Goal: Transaction & Acquisition: Purchase product/service

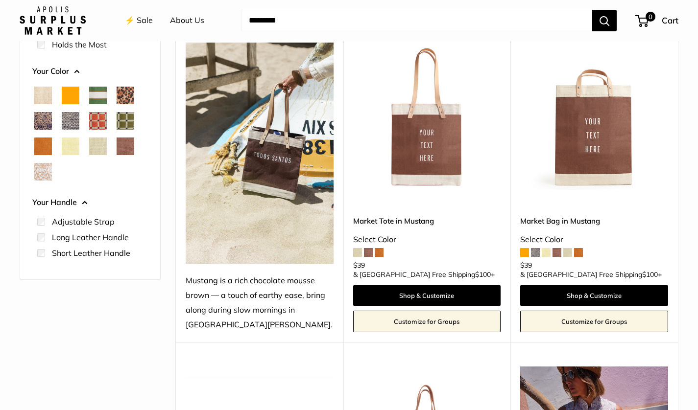
scroll to position [129, 0]
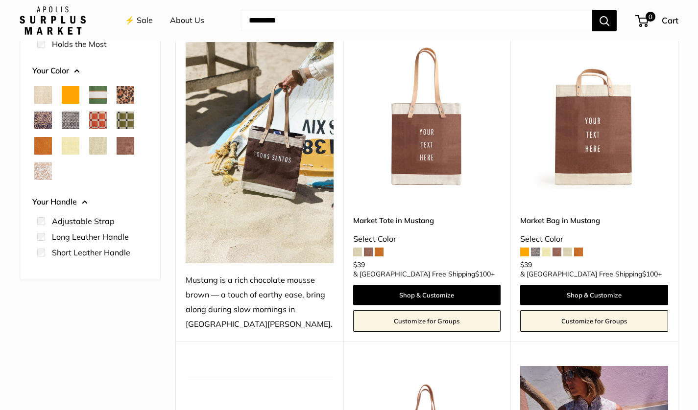
click at [398, 247] on div "Select Color" at bounding box center [427, 239] width 148 height 15
click at [537, 257] on span at bounding box center [535, 252] width 9 height 9
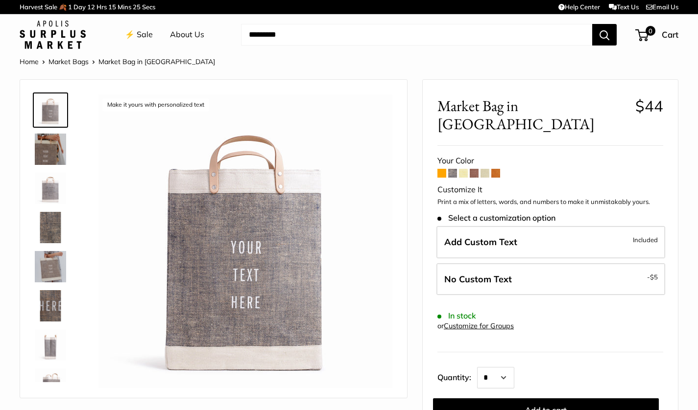
click at [441, 169] on span at bounding box center [441, 173] width 9 height 9
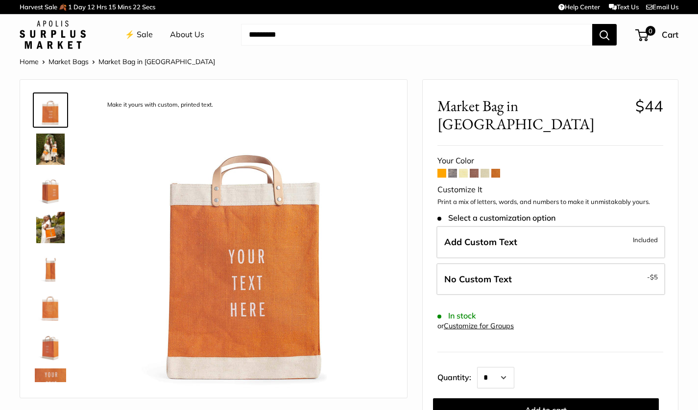
click at [495, 169] on span at bounding box center [495, 173] width 9 height 9
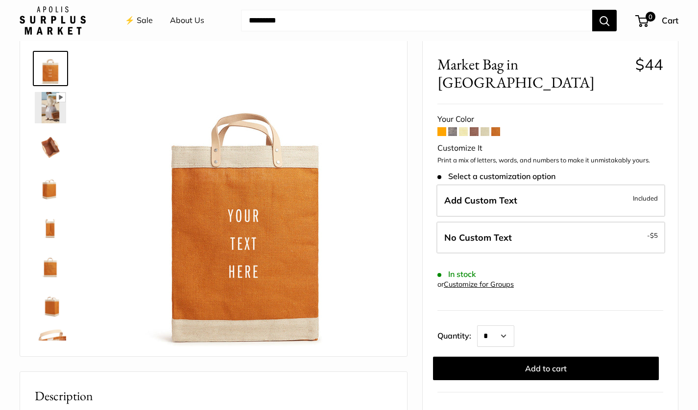
scroll to position [44, 0]
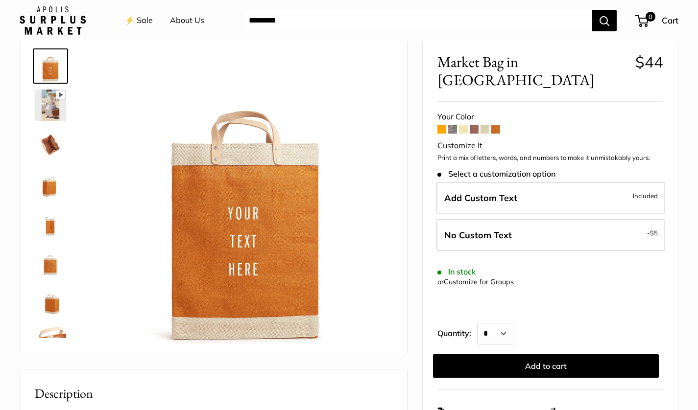
click at [48, 141] on img at bounding box center [50, 144] width 31 height 31
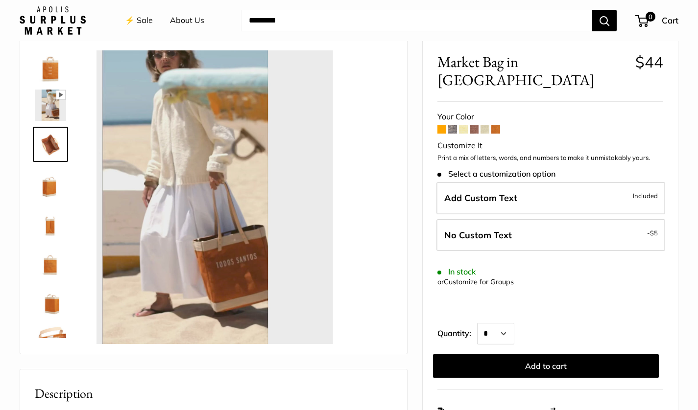
click at [48, 141] on img at bounding box center [50, 144] width 31 height 31
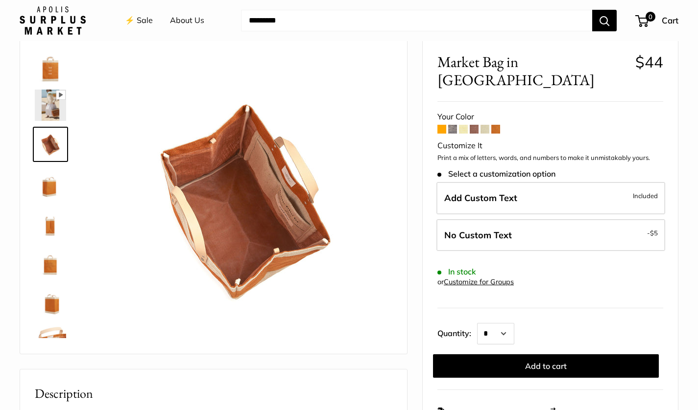
click at [49, 180] on img at bounding box center [50, 183] width 31 height 31
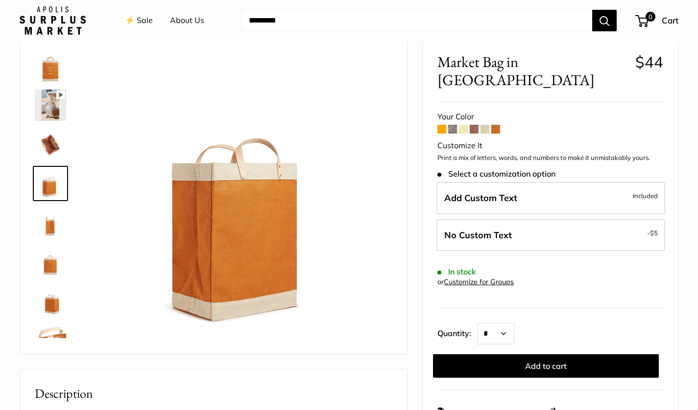
click at [50, 214] on img at bounding box center [50, 222] width 31 height 31
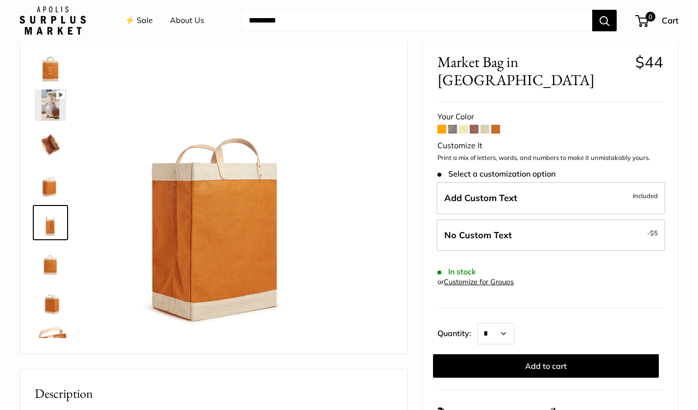
scroll to position [30, 0]
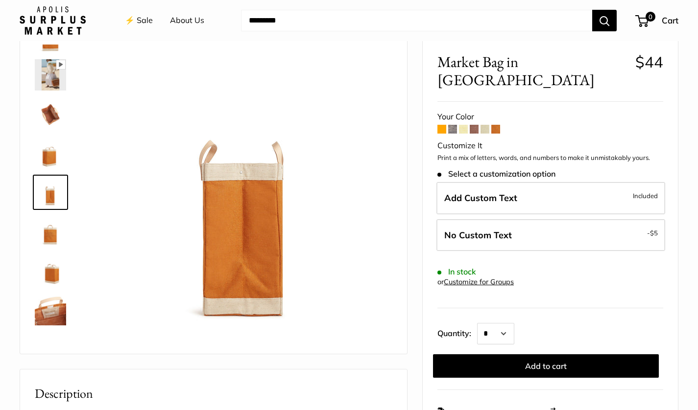
click at [51, 244] on img at bounding box center [50, 231] width 31 height 31
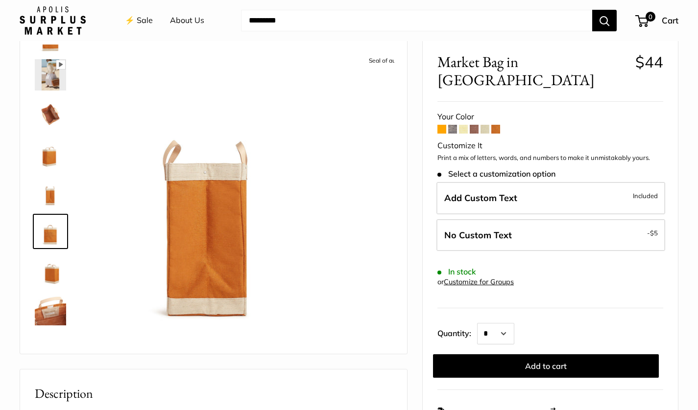
scroll to position [63, 0]
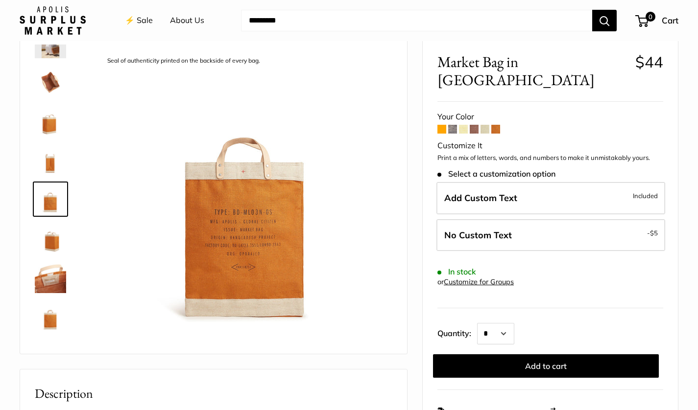
click at [51, 245] on img at bounding box center [50, 238] width 31 height 31
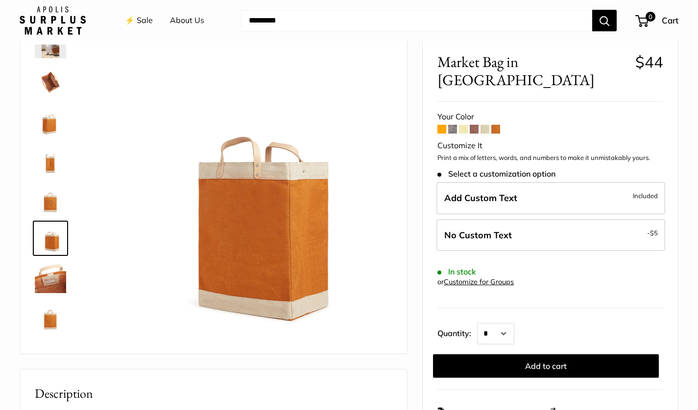
click at [52, 276] on img at bounding box center [50, 277] width 31 height 31
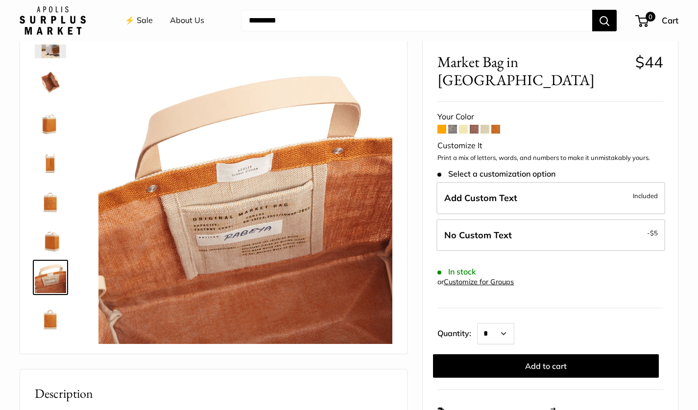
click at [47, 311] on img at bounding box center [50, 316] width 31 height 31
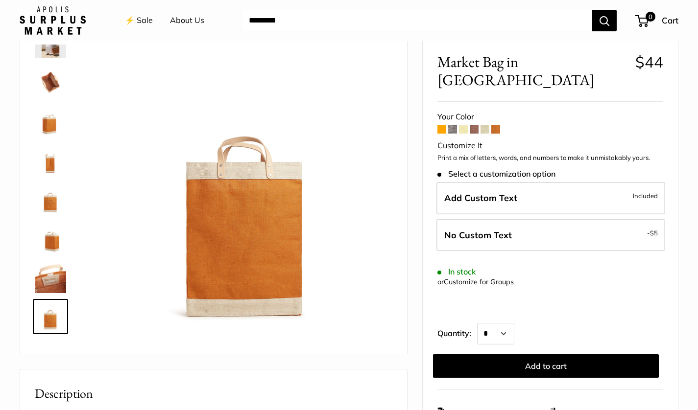
click at [46, 289] on img at bounding box center [50, 277] width 31 height 31
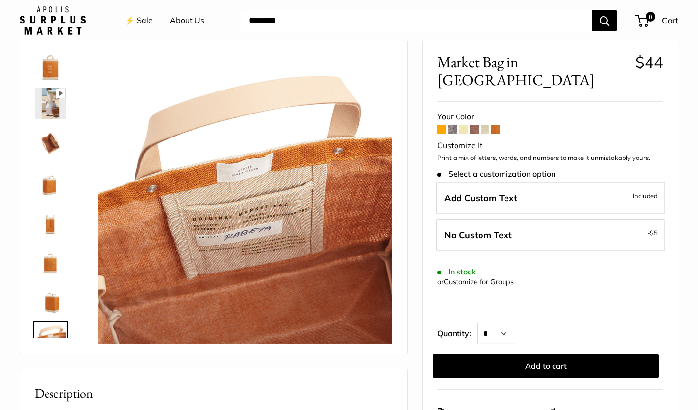
scroll to position [0, 0]
click at [52, 105] on img at bounding box center [50, 105] width 31 height 31
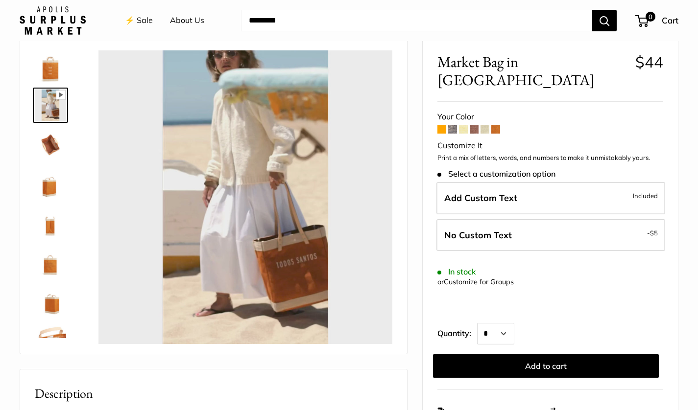
type input "*"
click at [443, 125] on span at bounding box center [441, 129] width 9 height 9
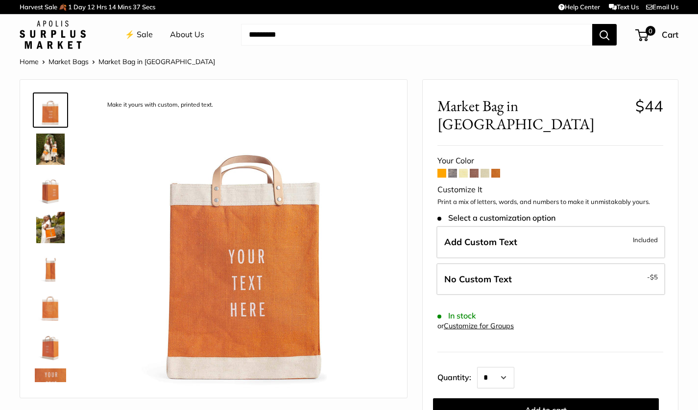
click at [499, 169] on span at bounding box center [495, 173] width 9 height 9
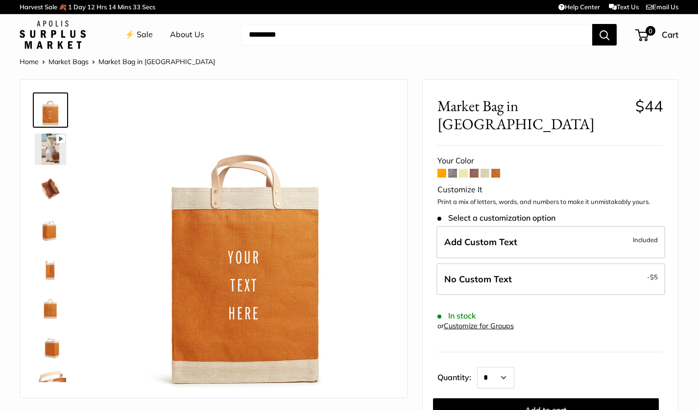
click at [439, 169] on span at bounding box center [441, 173] width 9 height 9
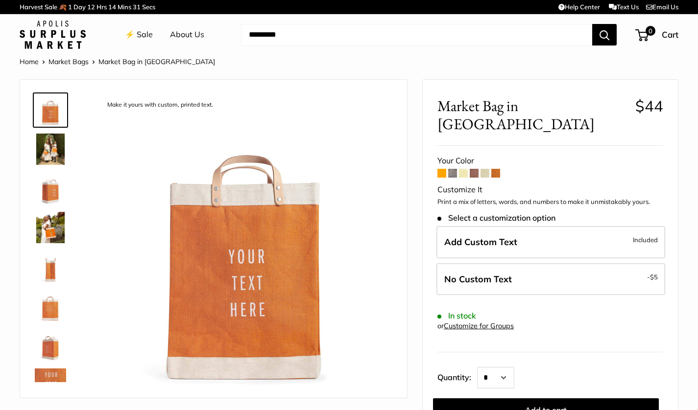
click at [499, 169] on span at bounding box center [495, 173] width 9 height 9
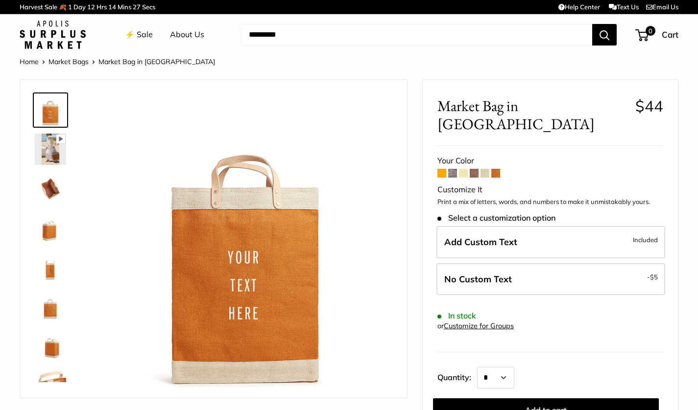
click at [454, 169] on span at bounding box center [452, 173] width 9 height 9
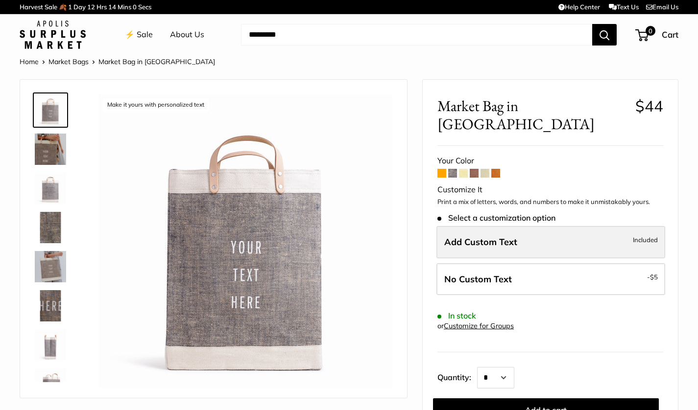
click at [500, 232] on label "Add Custom Text Included" at bounding box center [550, 242] width 229 height 32
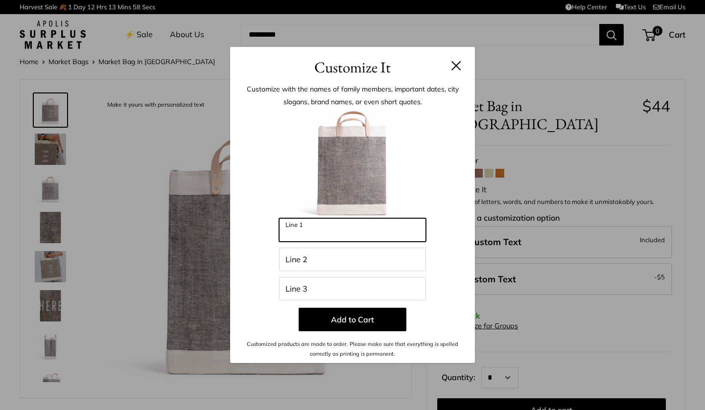
click at [358, 232] on input "Line 1" at bounding box center [352, 230] width 147 height 24
type input "***"
click at [456, 67] on button at bounding box center [457, 66] width 10 height 10
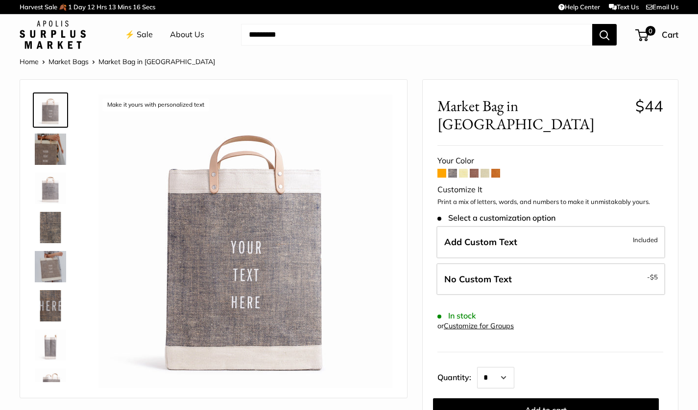
click at [53, 149] on img at bounding box center [50, 149] width 31 height 31
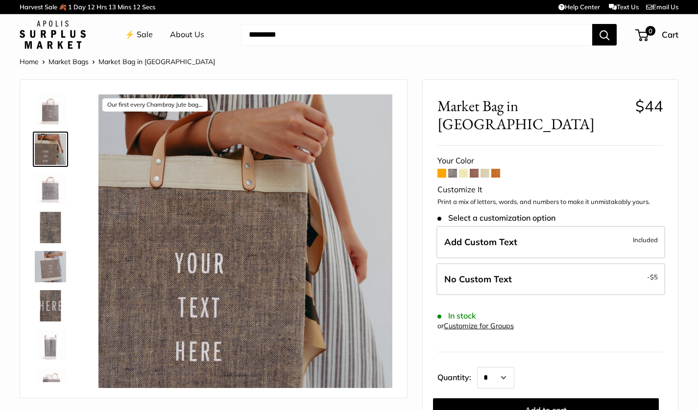
click at [50, 190] on img at bounding box center [50, 188] width 31 height 31
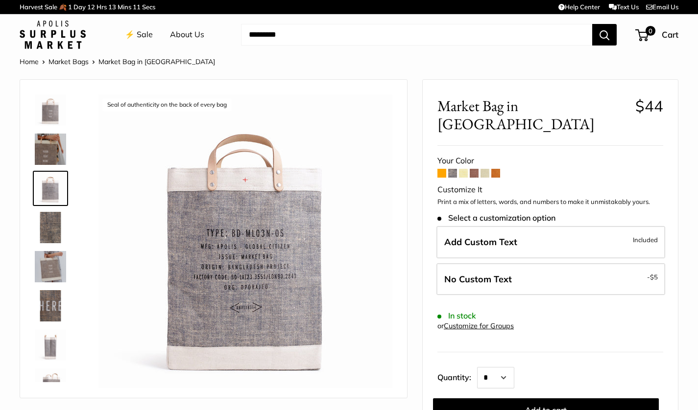
click at [51, 223] on img at bounding box center [50, 227] width 31 height 31
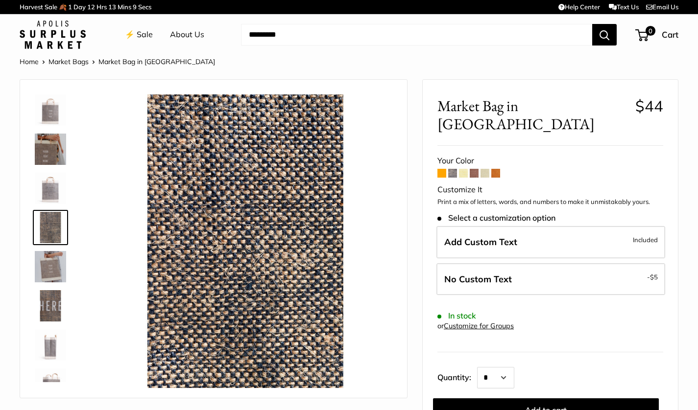
click at [48, 259] on img at bounding box center [50, 266] width 31 height 31
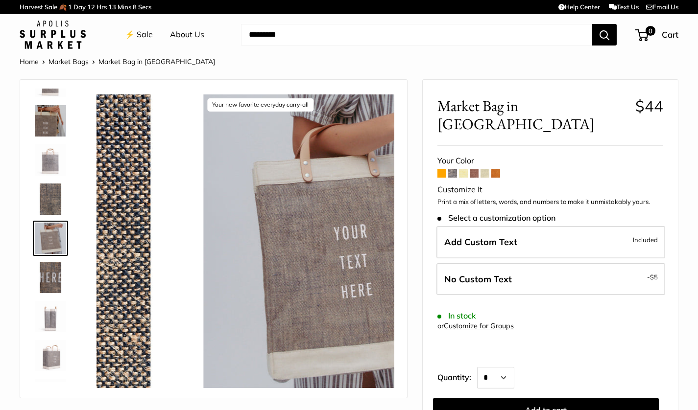
scroll to position [30, 0]
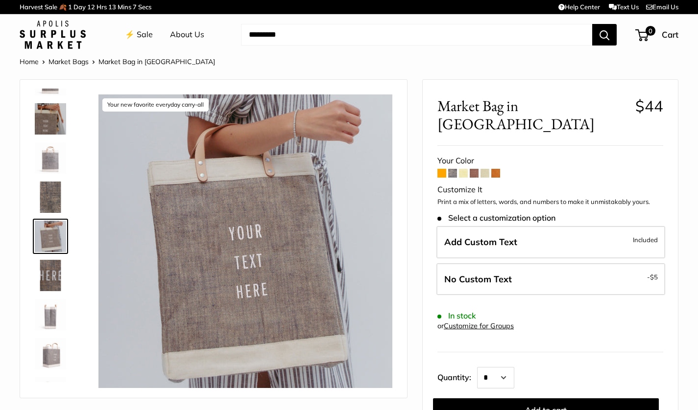
click at [49, 290] on img at bounding box center [50, 275] width 31 height 31
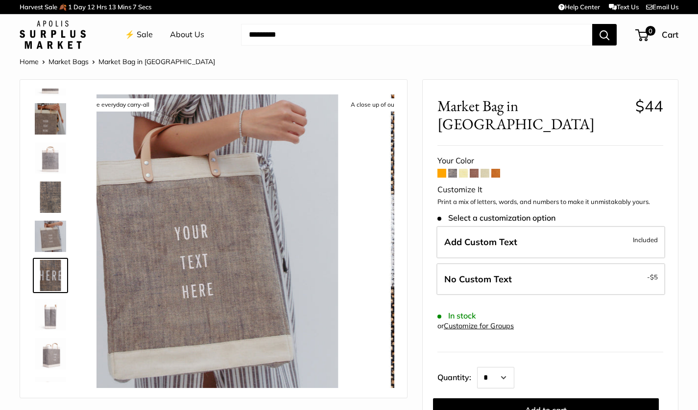
scroll to position [70, 0]
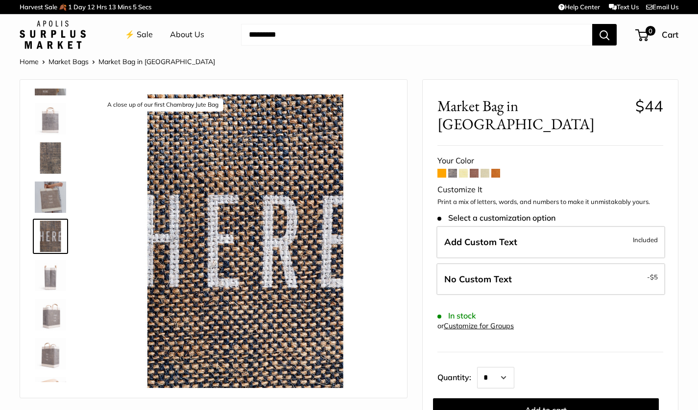
click at [53, 203] on img at bounding box center [50, 197] width 31 height 31
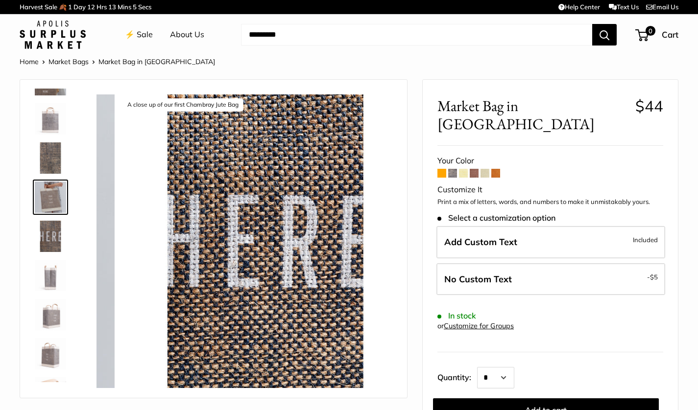
scroll to position [30, 0]
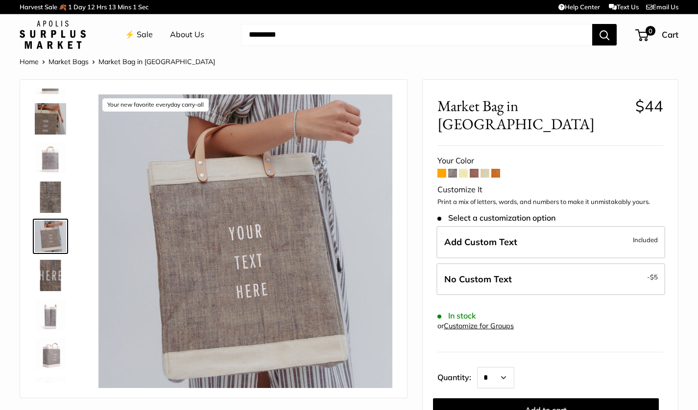
click at [57, 360] on img at bounding box center [50, 353] width 31 height 31
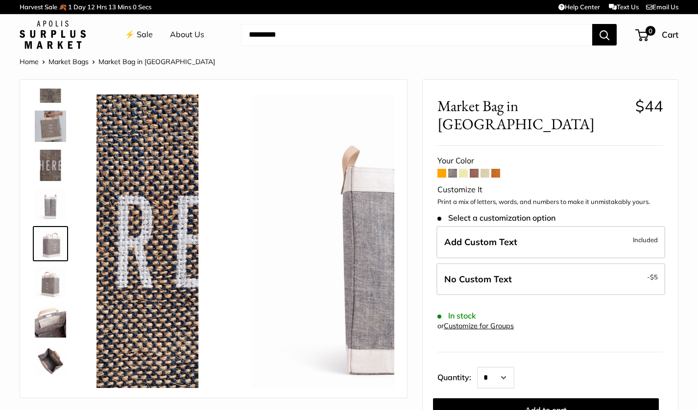
scroll to position [148, 0]
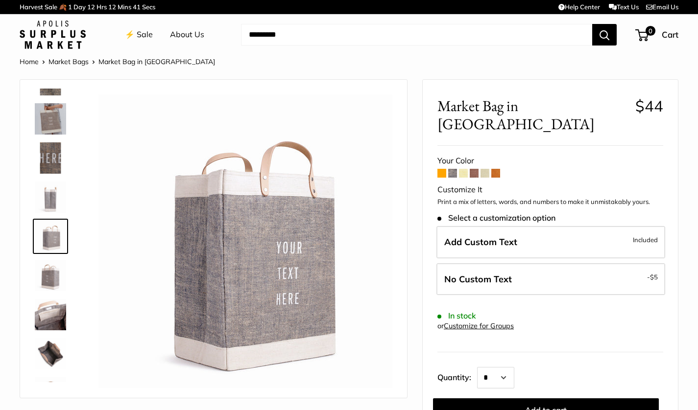
click at [441, 169] on span at bounding box center [441, 173] width 9 height 9
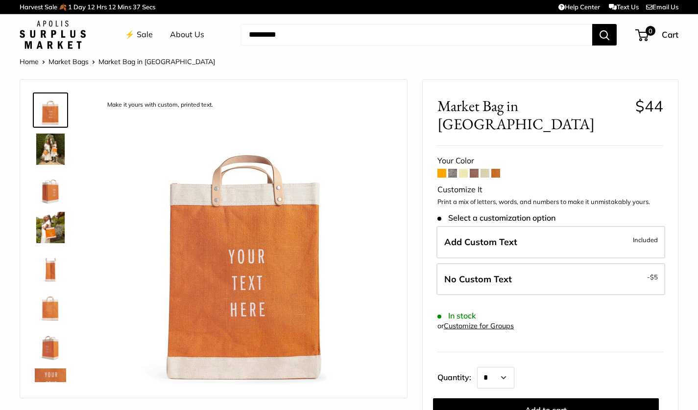
click at [498, 169] on span at bounding box center [495, 173] width 9 height 9
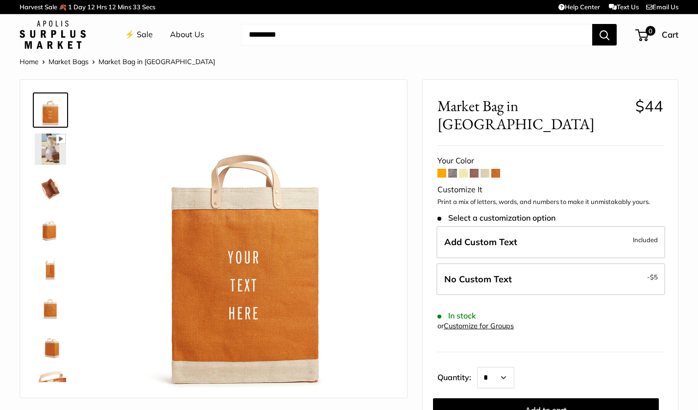
click at [443, 169] on span at bounding box center [441, 173] width 9 height 9
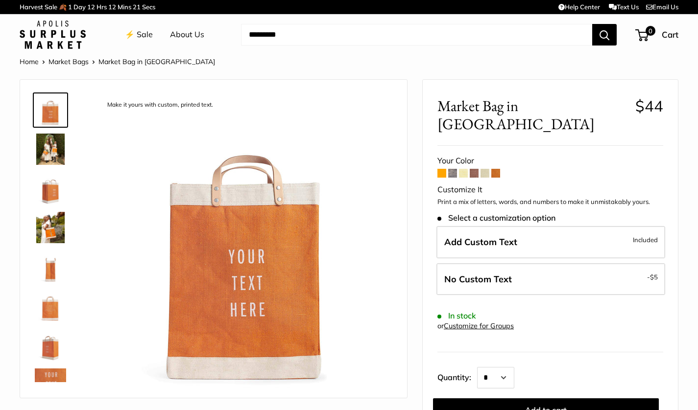
click at [495, 169] on span at bounding box center [495, 173] width 9 height 9
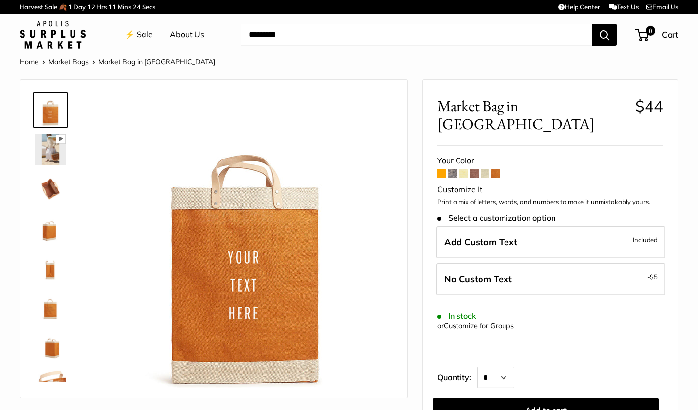
click at [486, 169] on span at bounding box center [484, 173] width 9 height 9
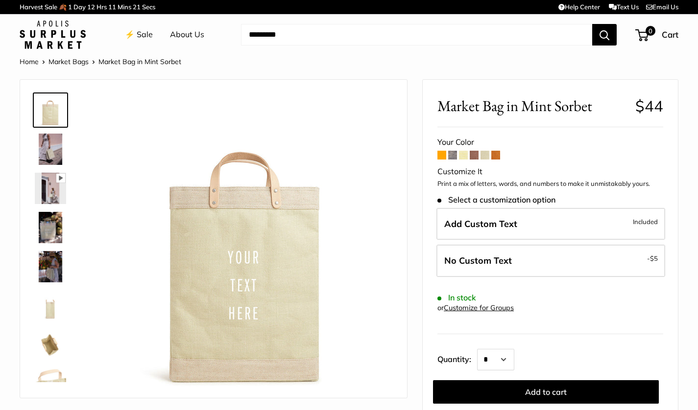
click at [474, 157] on span at bounding box center [474, 155] width 9 height 9
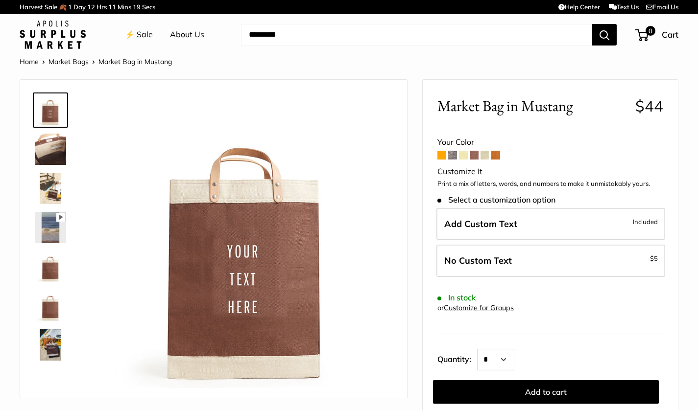
click at [460, 156] on span at bounding box center [463, 155] width 9 height 9
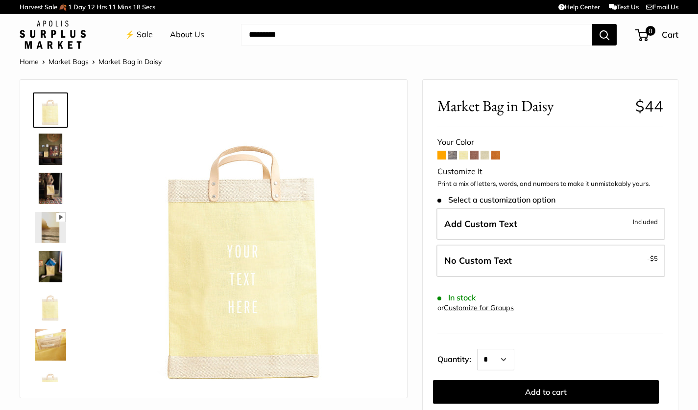
click at [452, 154] on span at bounding box center [452, 155] width 9 height 9
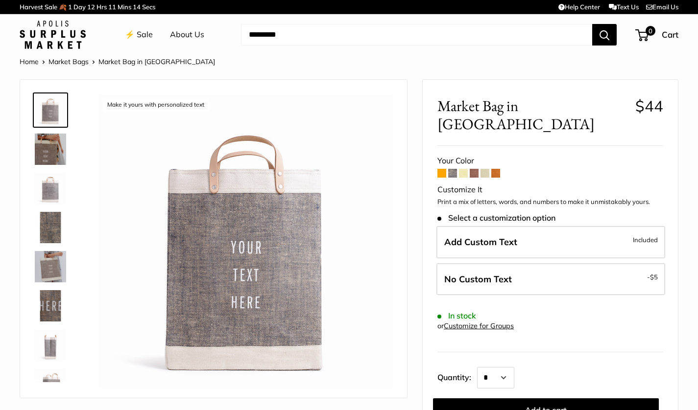
click at [439, 169] on span at bounding box center [441, 173] width 9 height 9
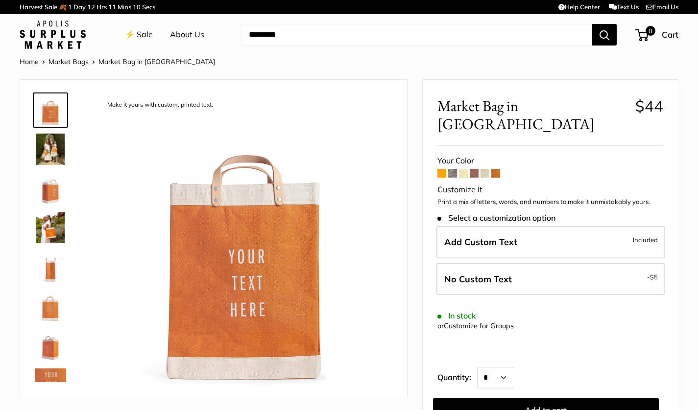
click at [496, 169] on span at bounding box center [495, 173] width 9 height 9
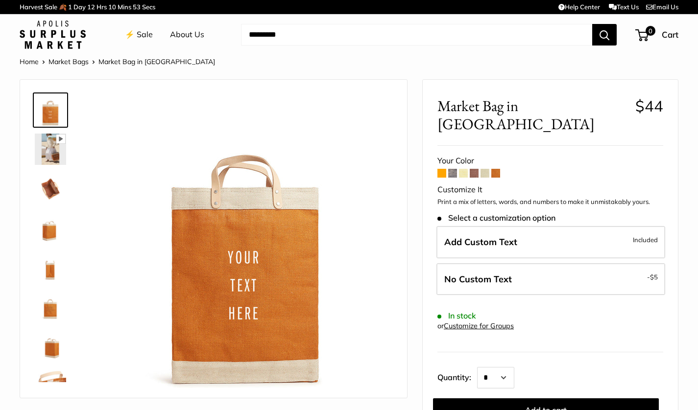
click at [439, 169] on span at bounding box center [441, 173] width 9 height 9
